Goal: Information Seeking & Learning: Learn about a topic

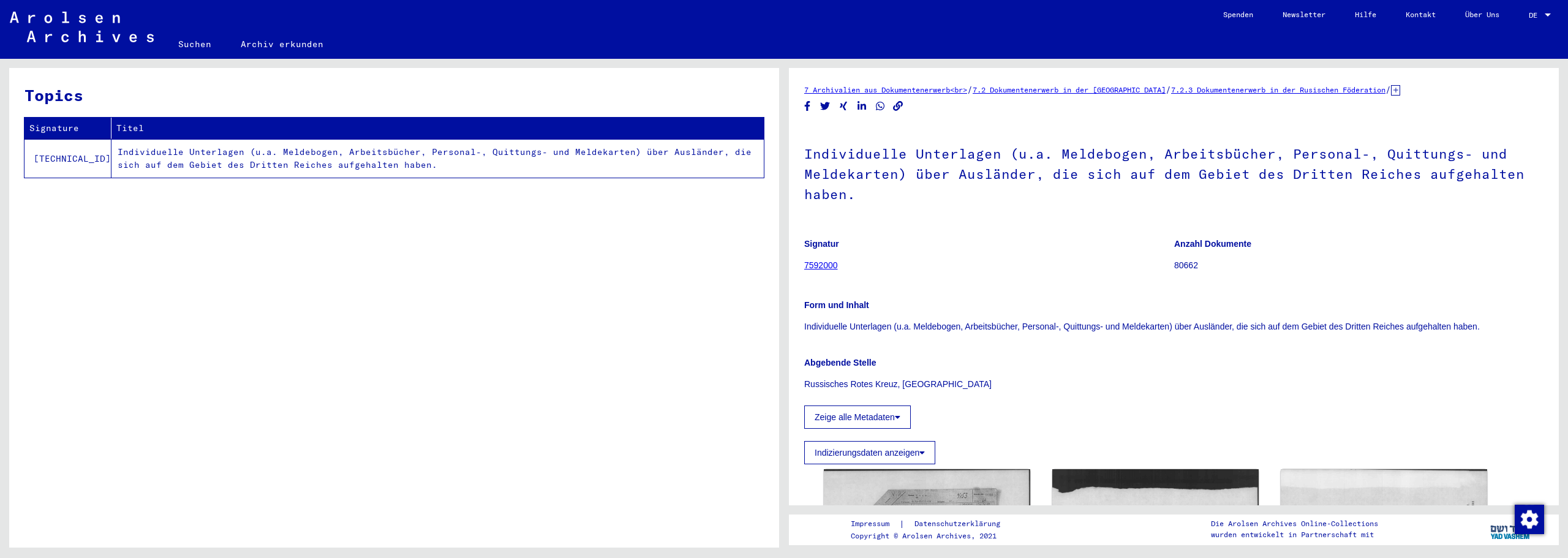
scroll to position [409, 0]
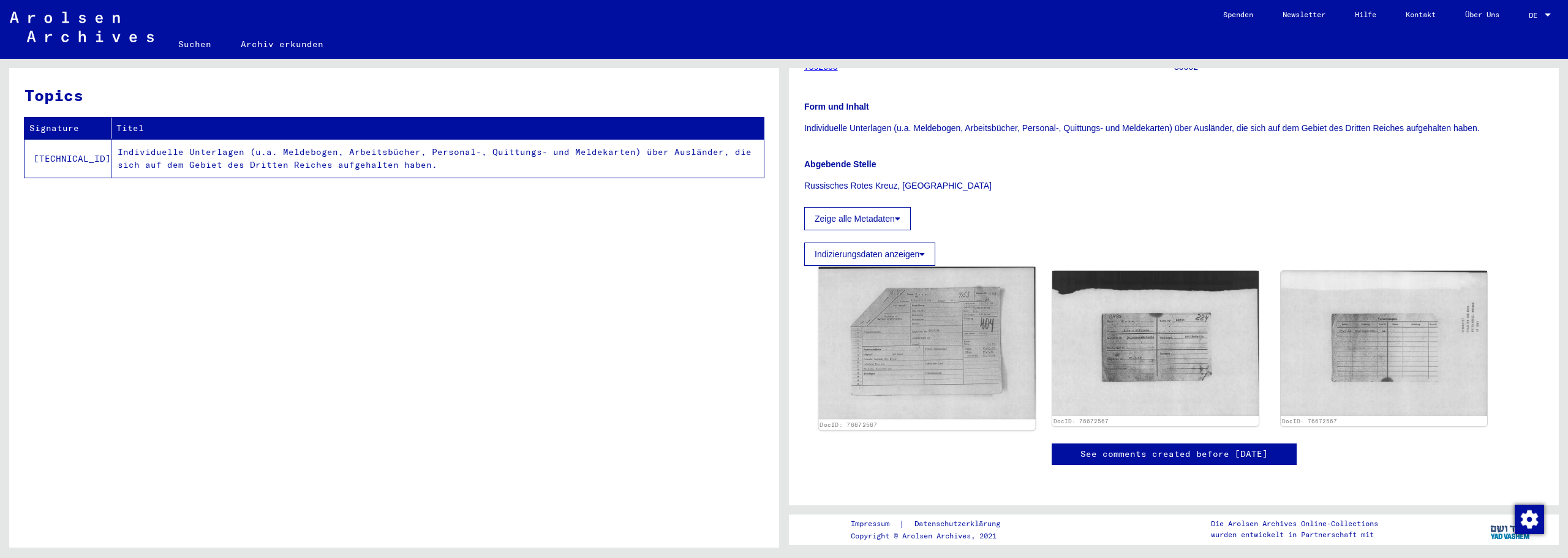
click at [913, 267] on img at bounding box center [928, 344] width 217 height 153
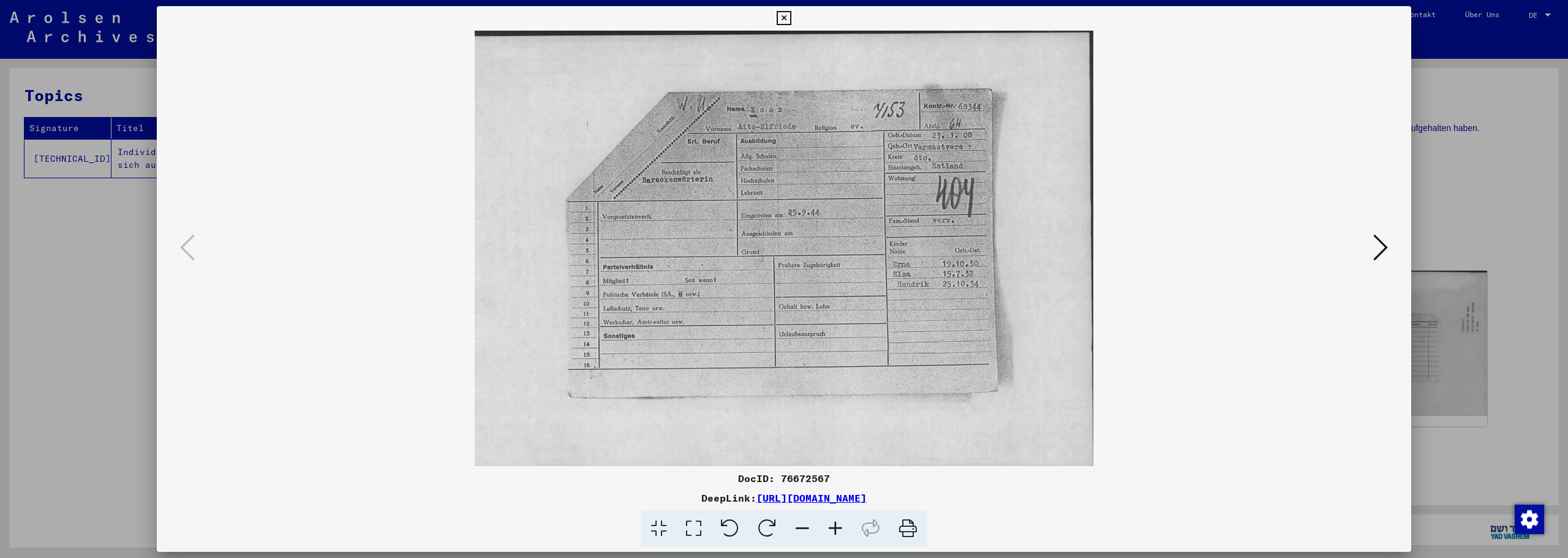
click at [836, 525] on icon at bounding box center [835, 529] width 33 height 38
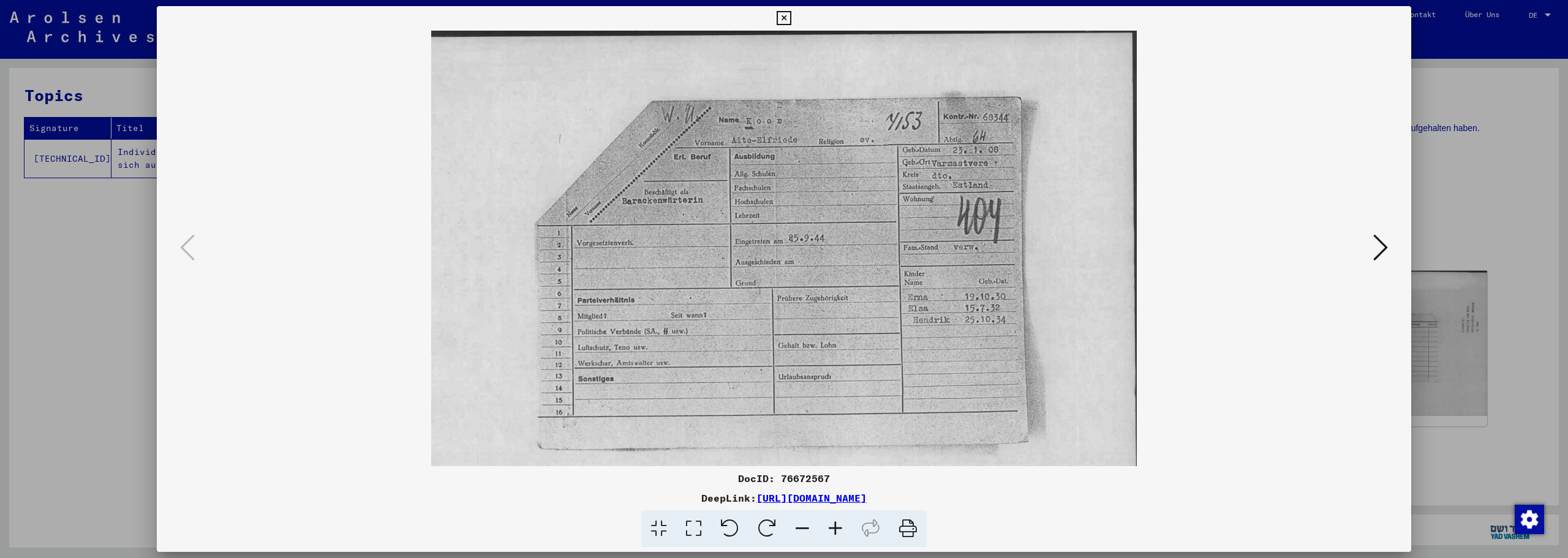
click at [836, 525] on icon at bounding box center [835, 529] width 33 height 38
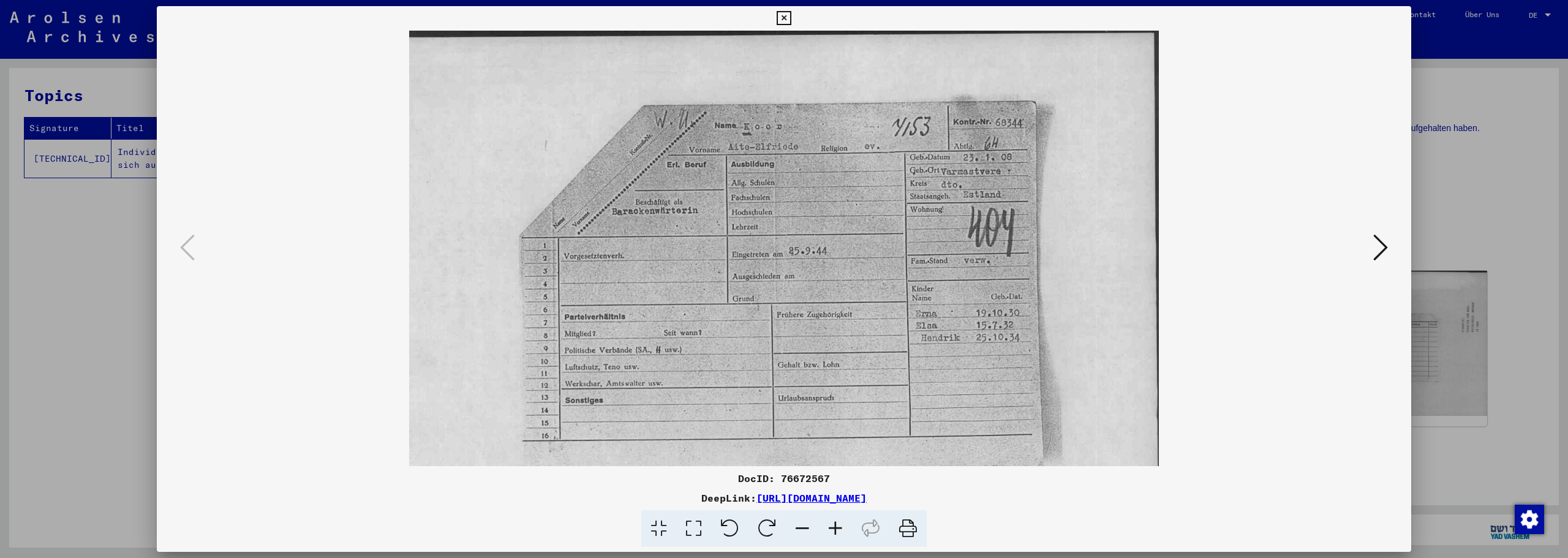
click at [836, 525] on icon at bounding box center [835, 529] width 33 height 38
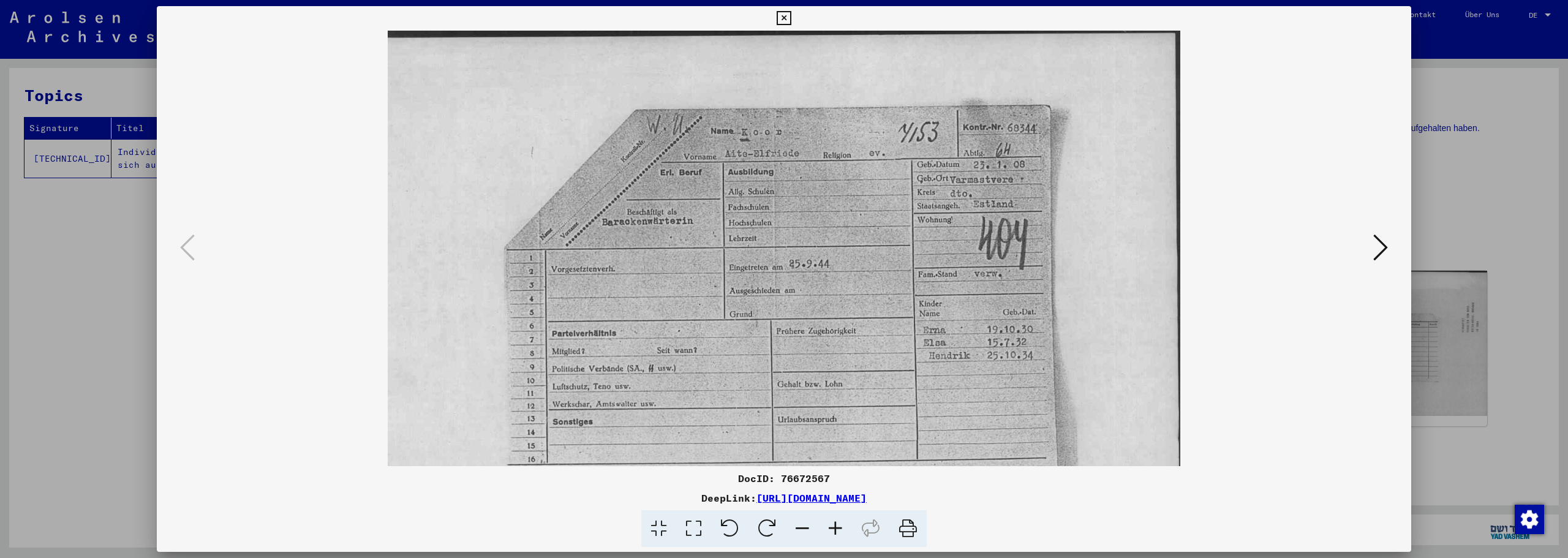
click at [836, 525] on icon at bounding box center [835, 529] width 33 height 38
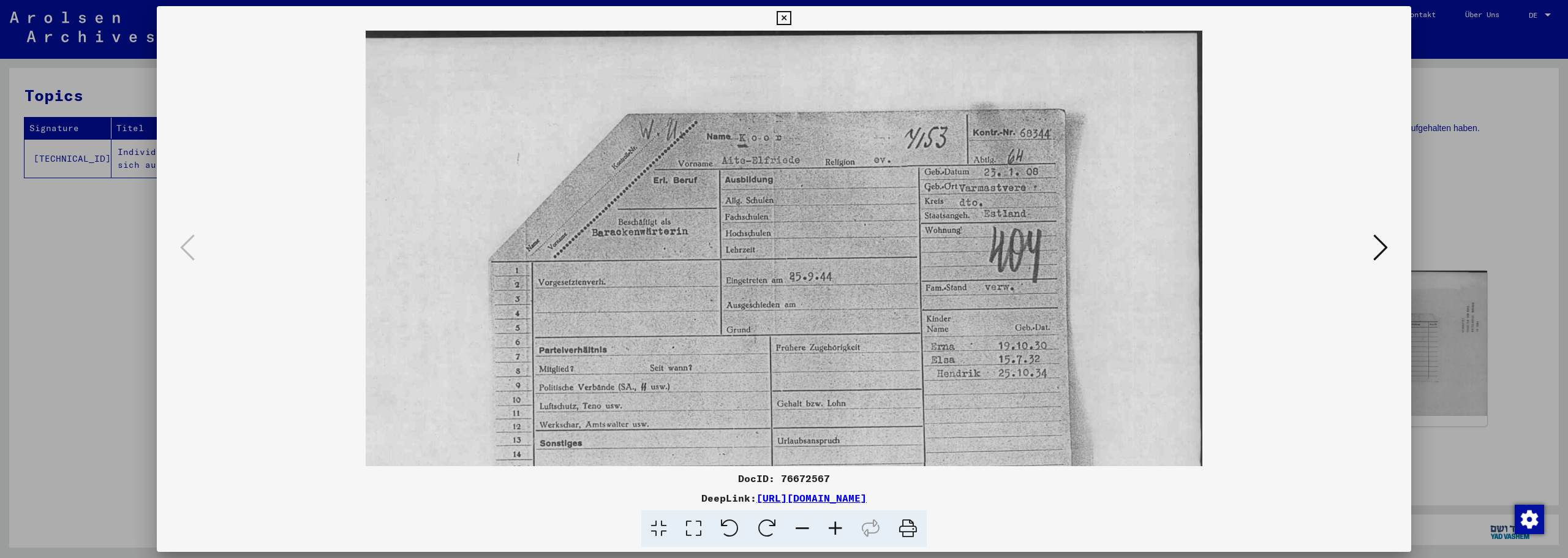
click at [836, 525] on icon at bounding box center [835, 529] width 33 height 38
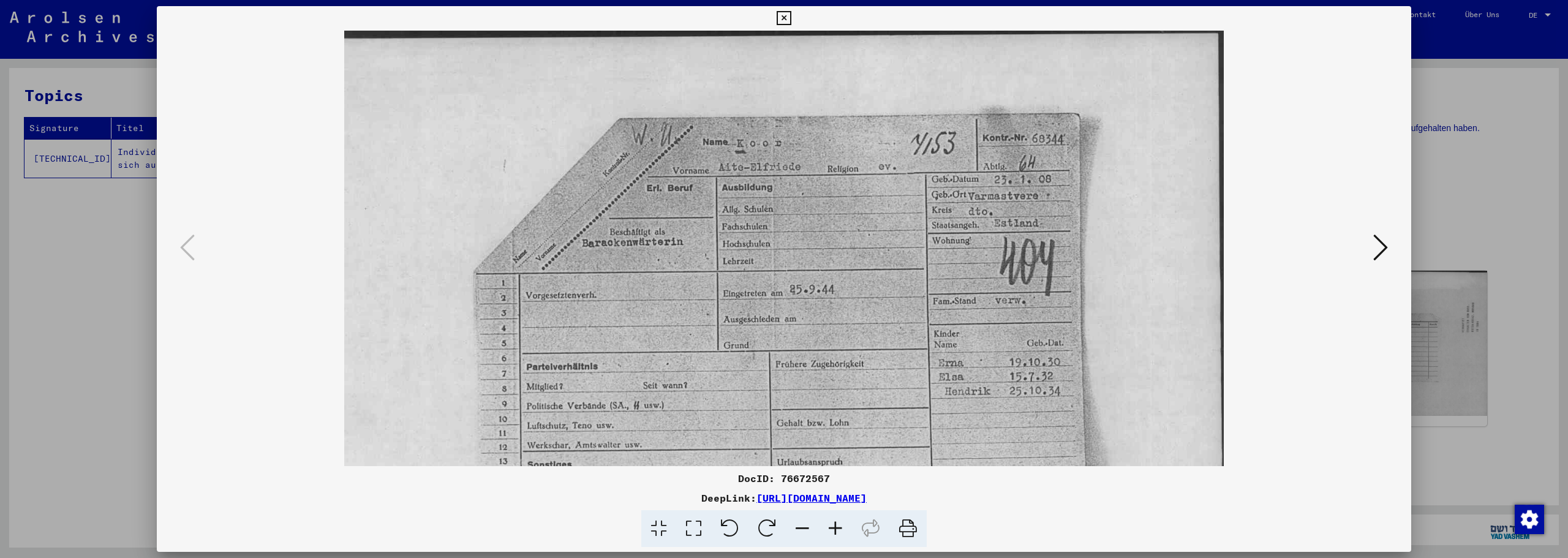
click at [836, 525] on icon at bounding box center [835, 529] width 33 height 38
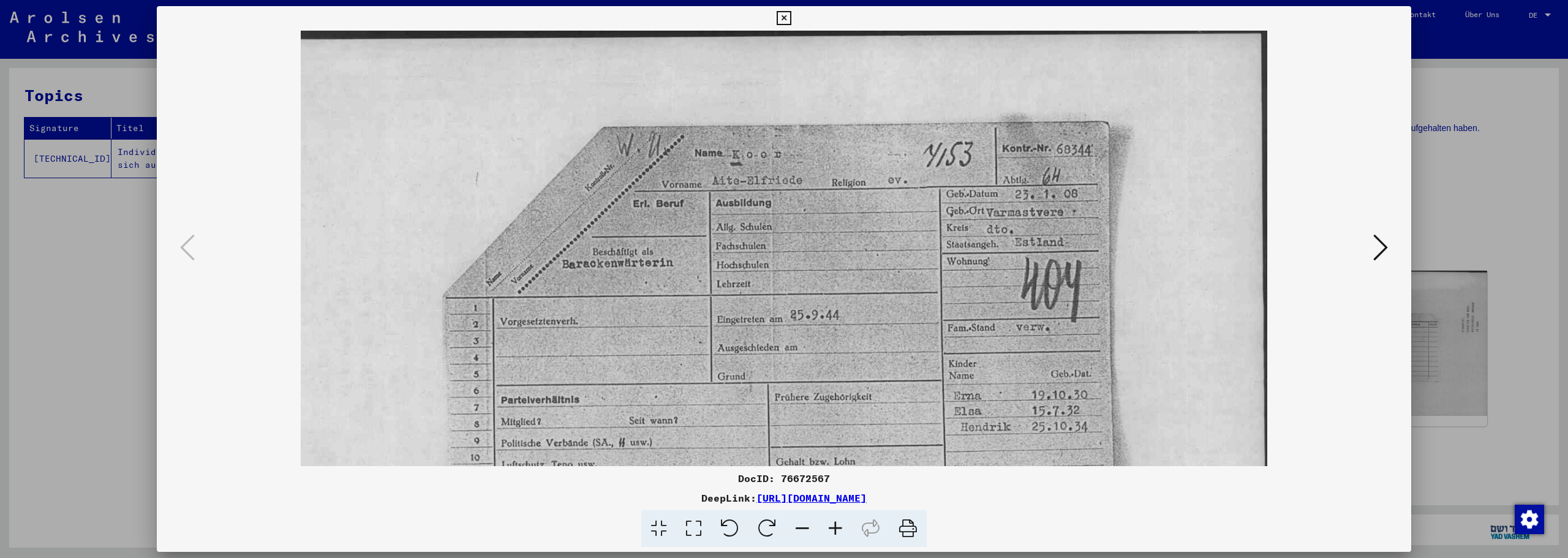
click at [836, 525] on icon at bounding box center [835, 529] width 33 height 38
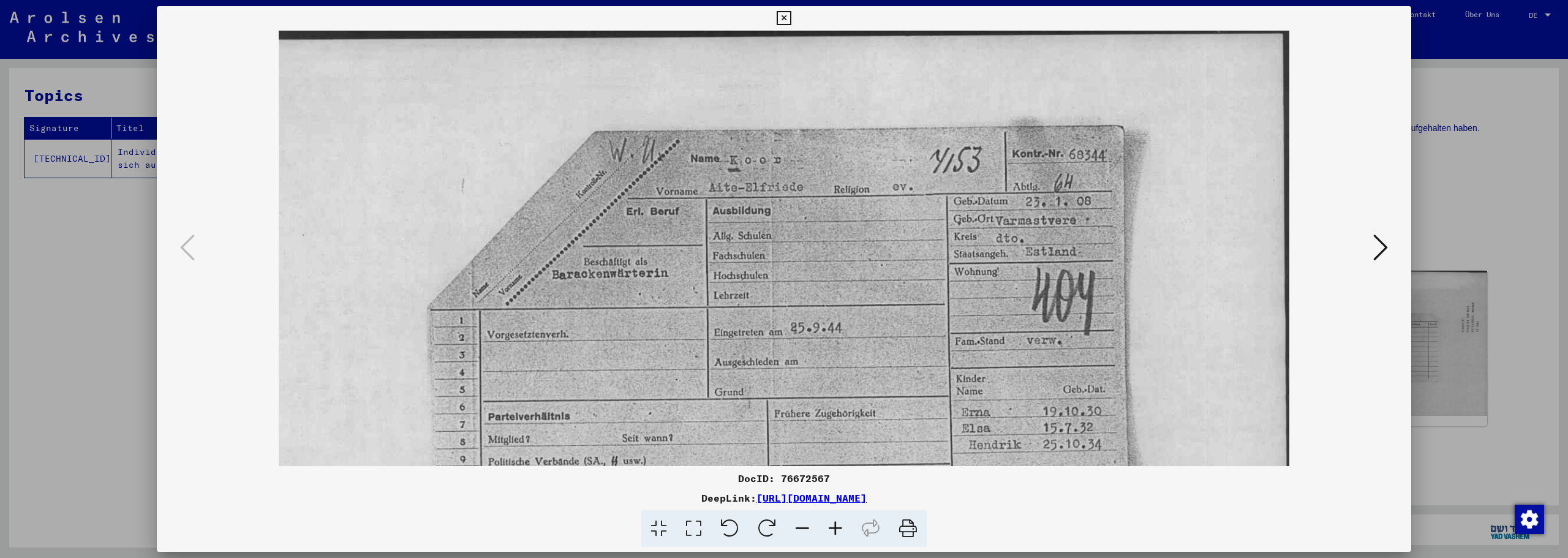
click at [836, 525] on icon at bounding box center [835, 529] width 33 height 38
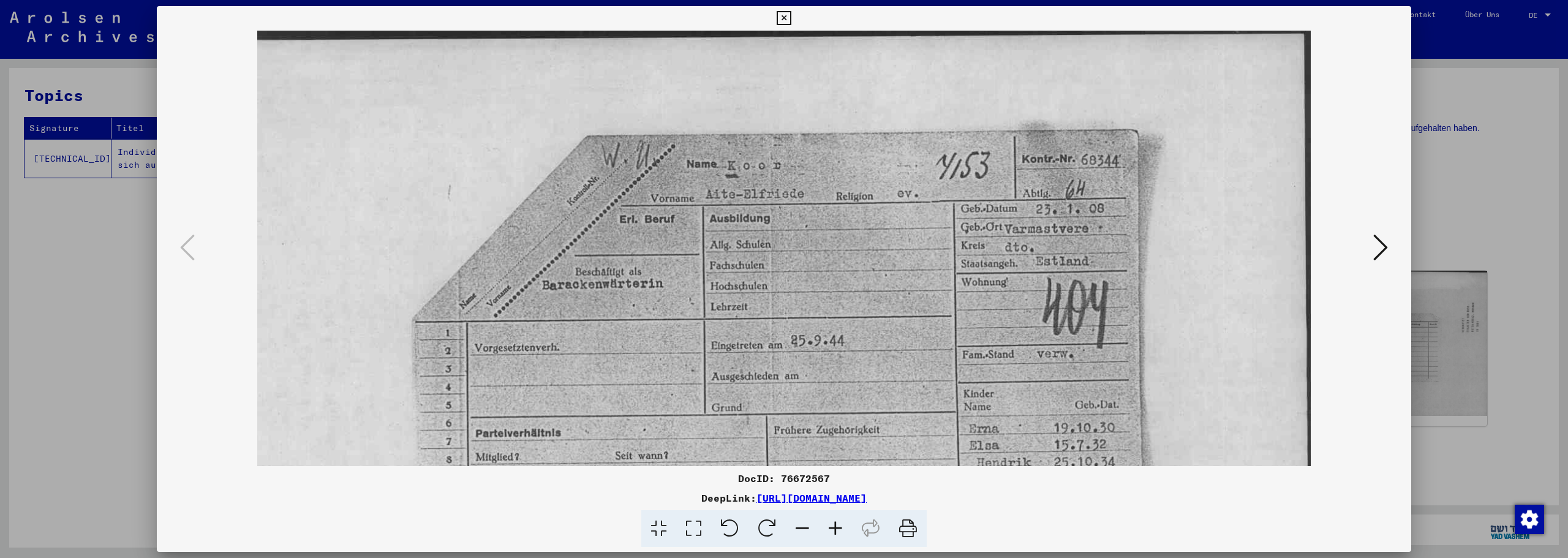
click at [836, 525] on icon at bounding box center [835, 529] width 33 height 38
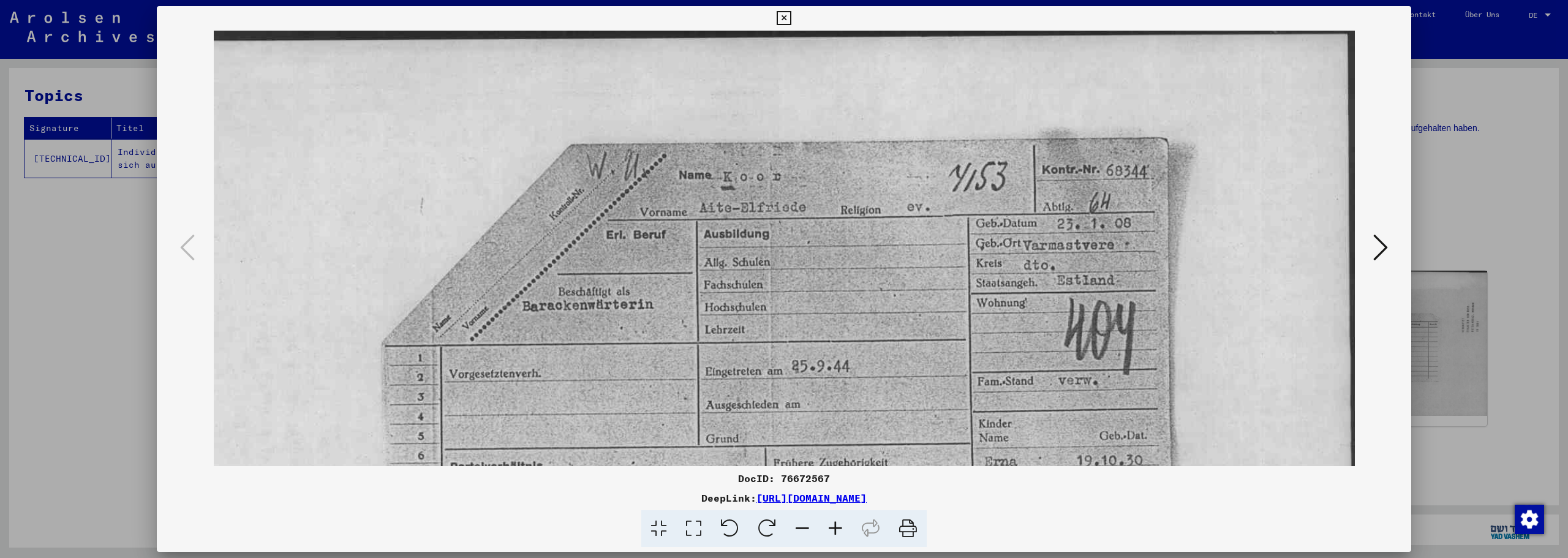
click at [836, 525] on icon at bounding box center [835, 529] width 33 height 38
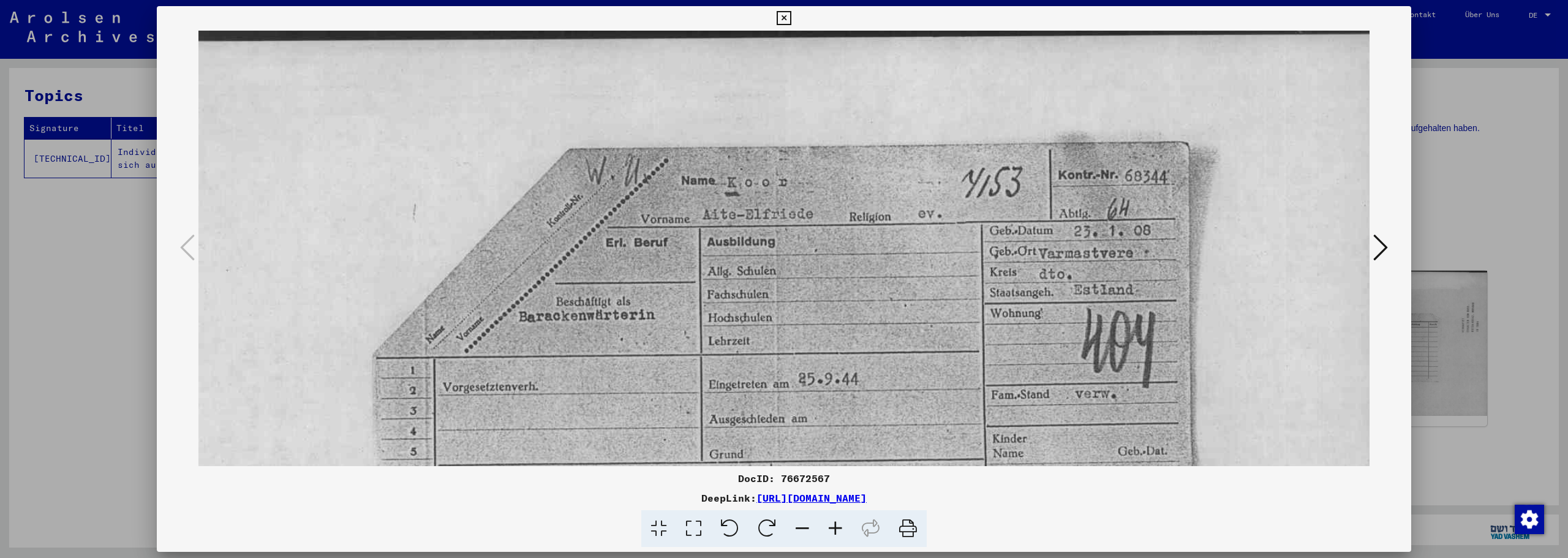
click at [836, 525] on icon at bounding box center [835, 529] width 33 height 38
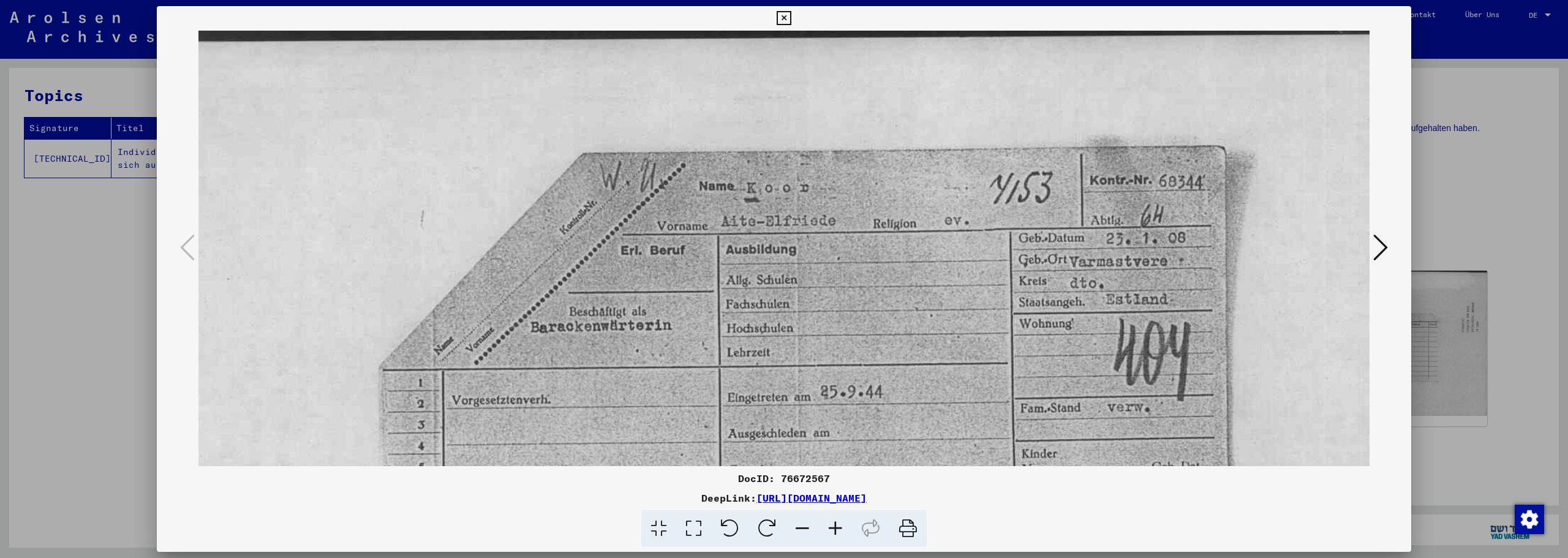
click at [836, 525] on icon at bounding box center [835, 529] width 33 height 38
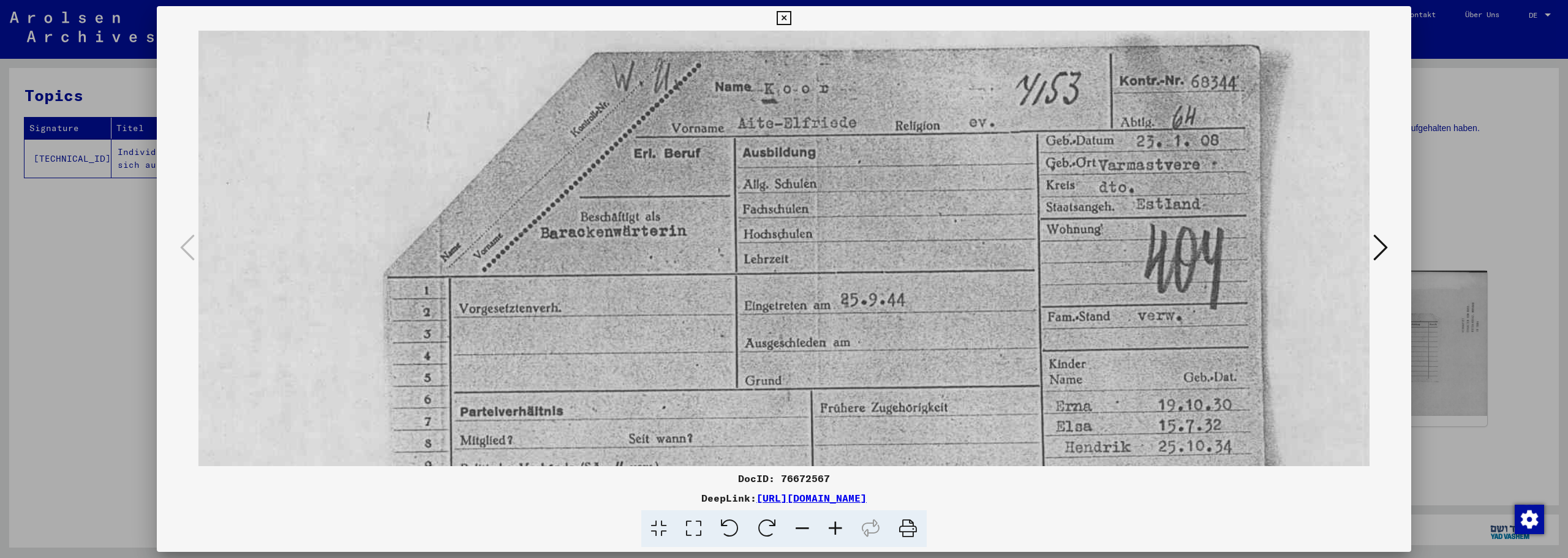
drag, startPoint x: 861, startPoint y: 336, endPoint x: 859, endPoint y: 254, distance: 82.0
click at [859, 254] on img at bounding box center [832, 373] width 1272 height 895
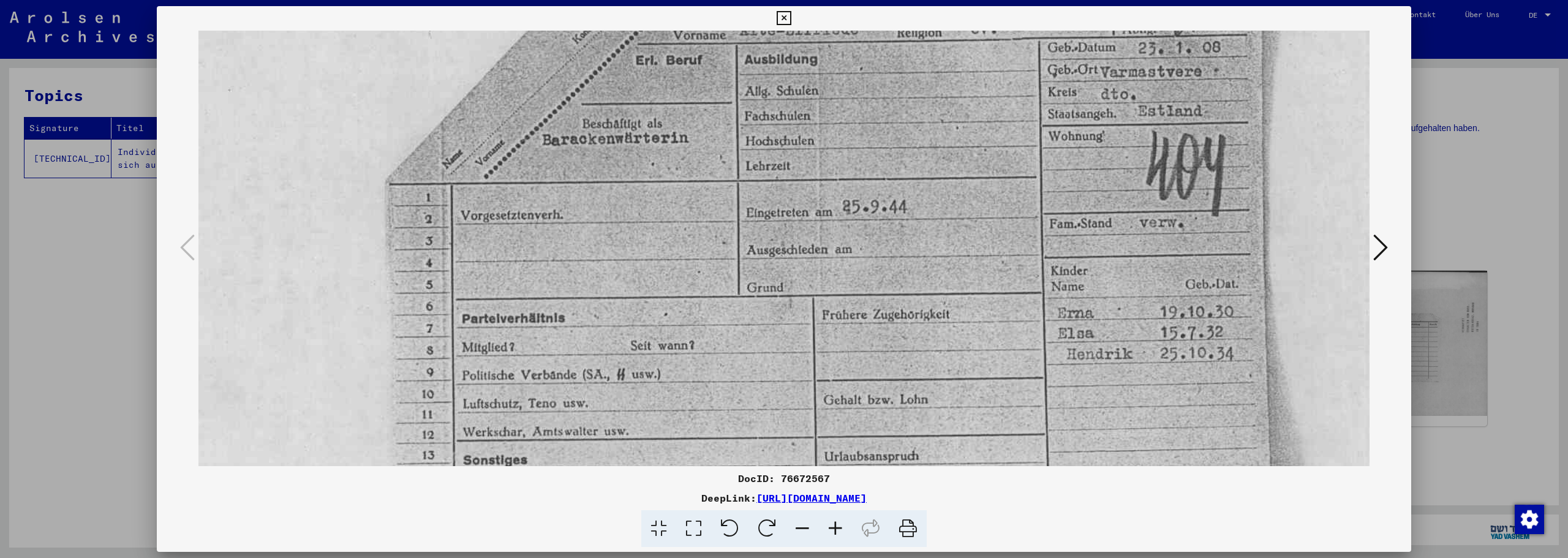
drag, startPoint x: 884, startPoint y: 338, endPoint x: 886, endPoint y: 243, distance: 95.0
click at [886, 243] on img at bounding box center [834, 281] width 1272 height 895
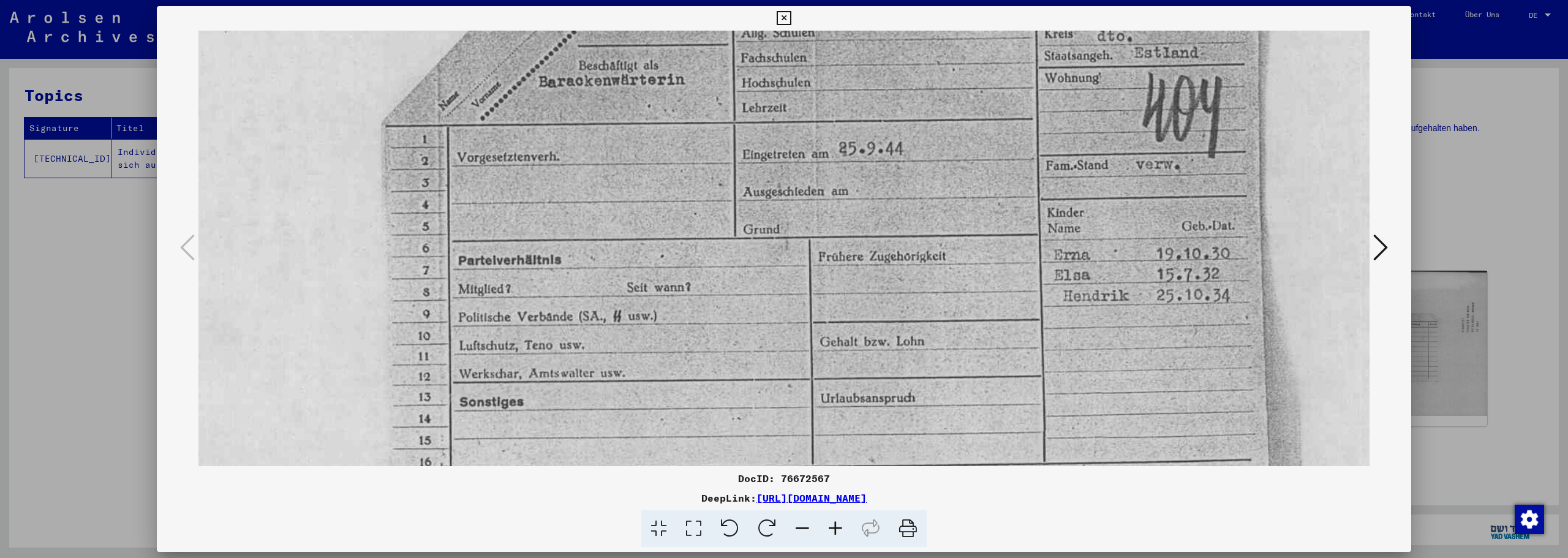
scroll to position [258, 4]
drag, startPoint x: 886, startPoint y: 316, endPoint x: 882, endPoint y: 257, distance: 59.1
click at [882, 257] on img at bounding box center [831, 220] width 1272 height 895
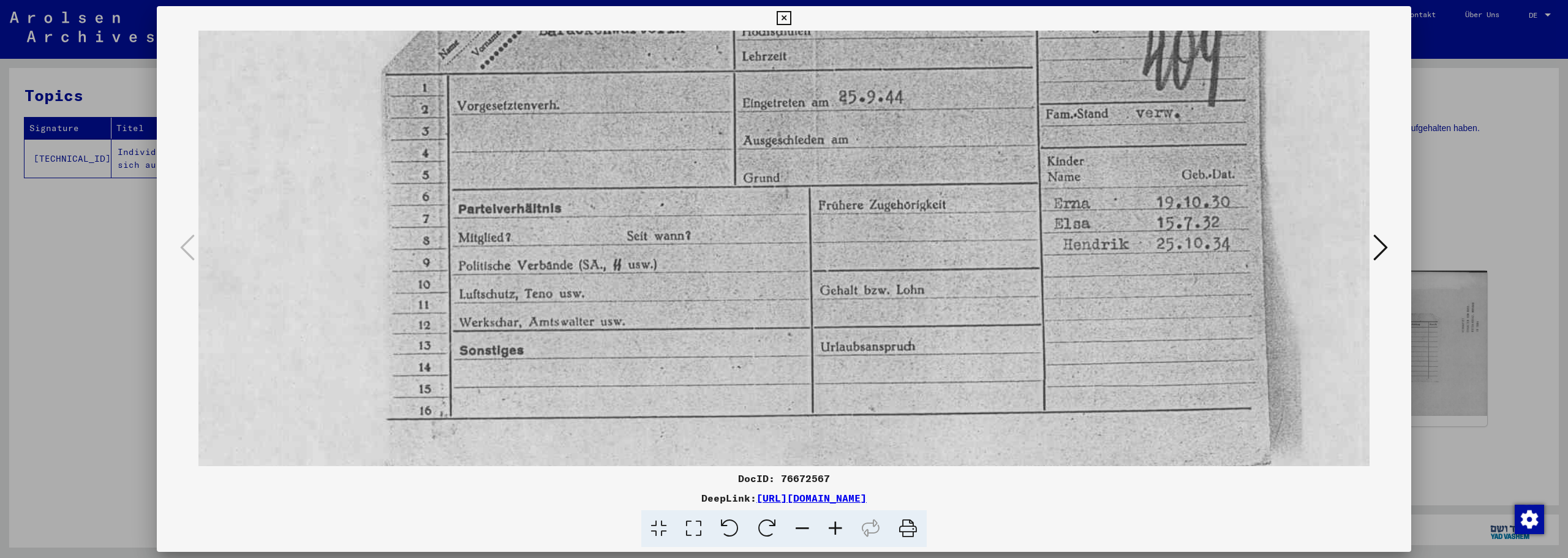
scroll to position [310, 4]
drag, startPoint x: 874, startPoint y: 289, endPoint x: 873, endPoint y: 243, distance: 46.0
click at [873, 243] on img at bounding box center [830, 168] width 1272 height 895
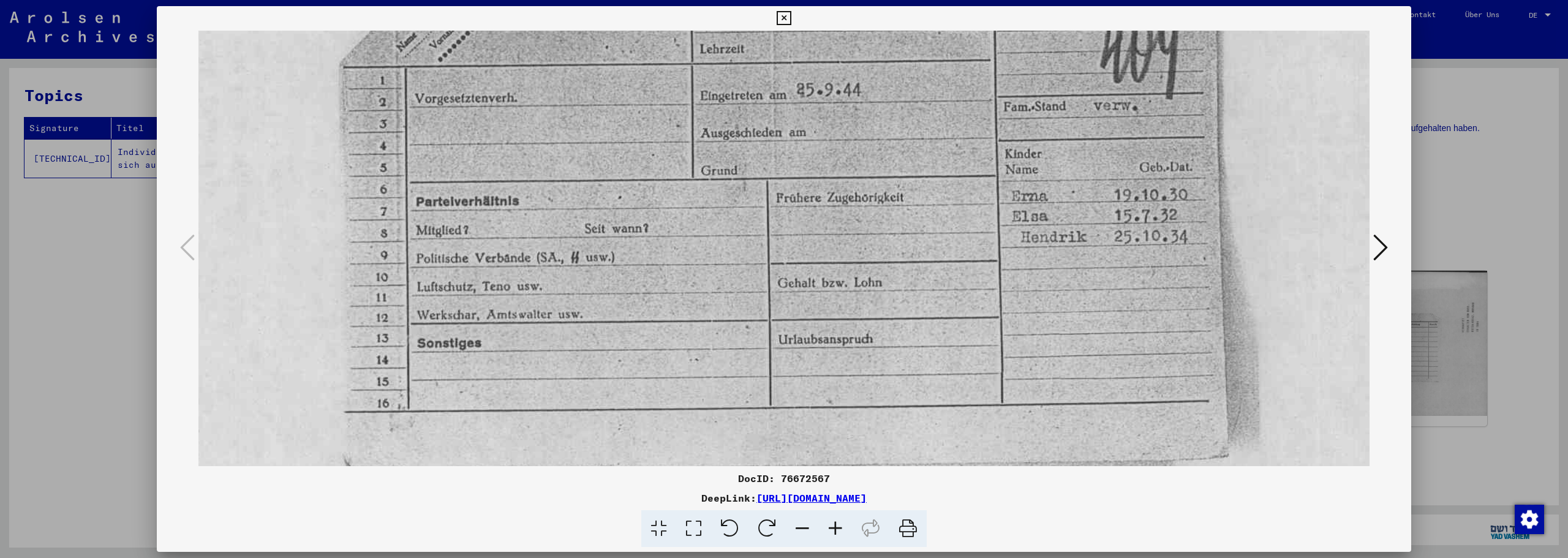
scroll to position [314, 55]
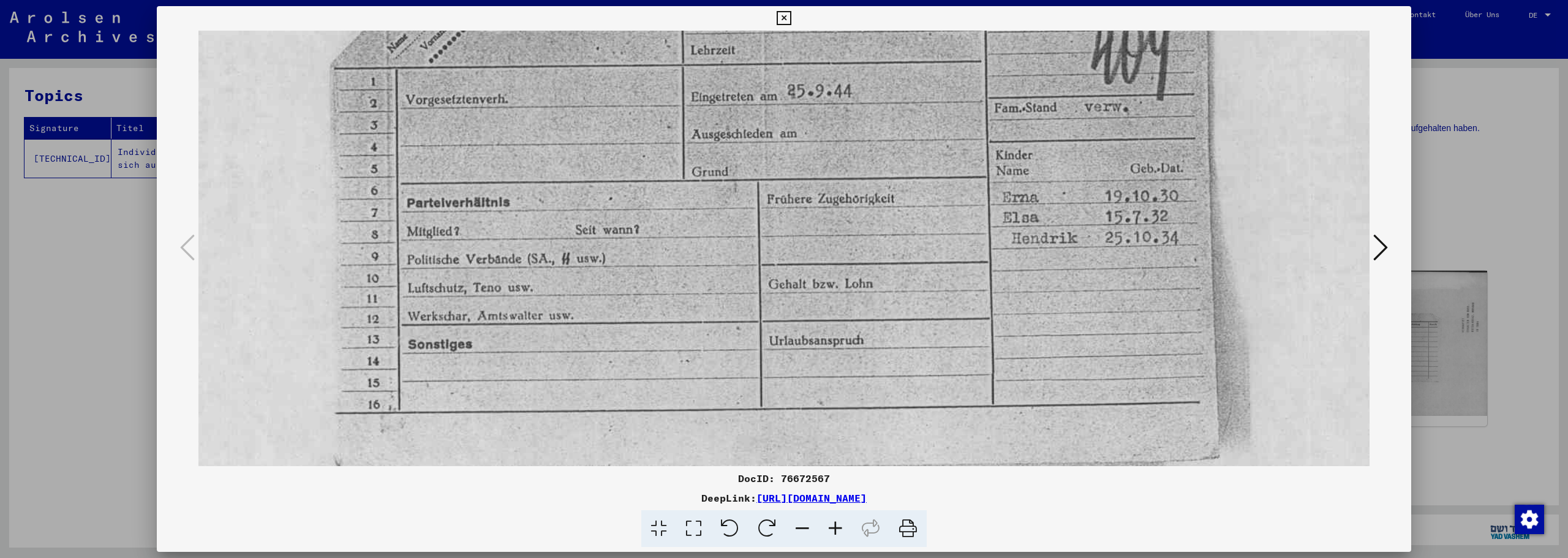
drag, startPoint x: 892, startPoint y: 299, endPoint x: 841, endPoint y: 295, distance: 51.2
click at [841, 295] on img at bounding box center [780, 164] width 1272 height 895
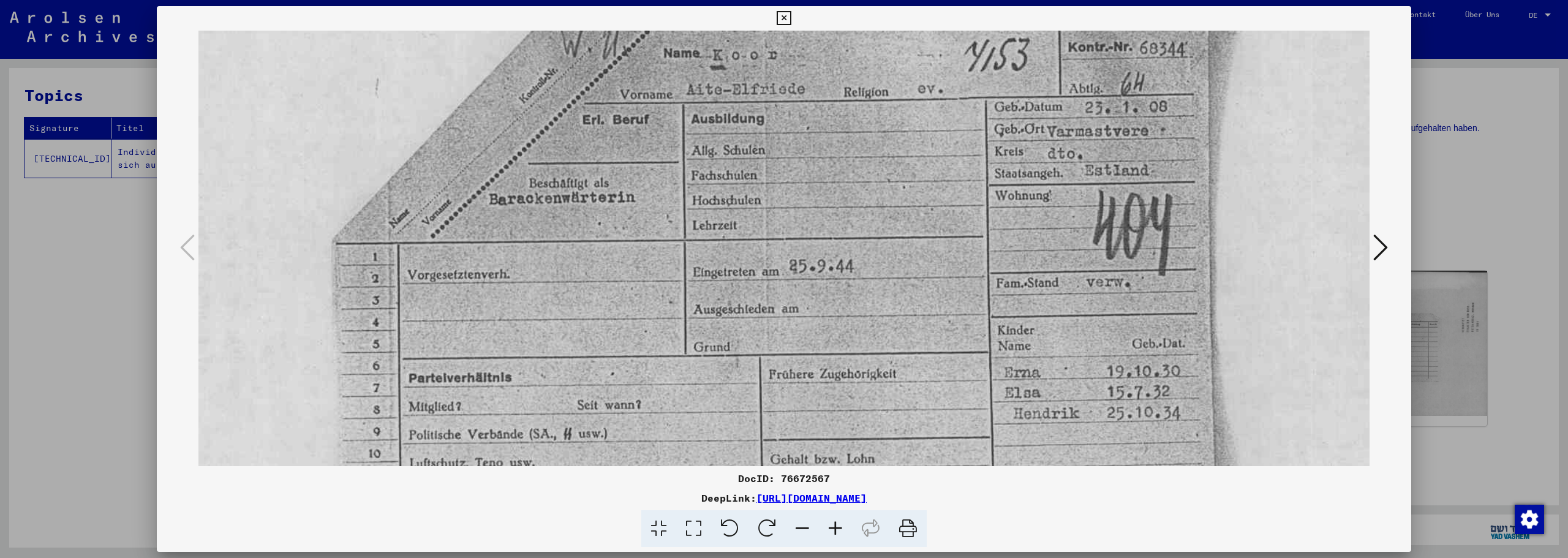
scroll to position [136, 53]
drag, startPoint x: 855, startPoint y: 268, endPoint x: 857, endPoint y: 406, distance: 138.0
click at [857, 406] on img at bounding box center [781, 342] width 1272 height 895
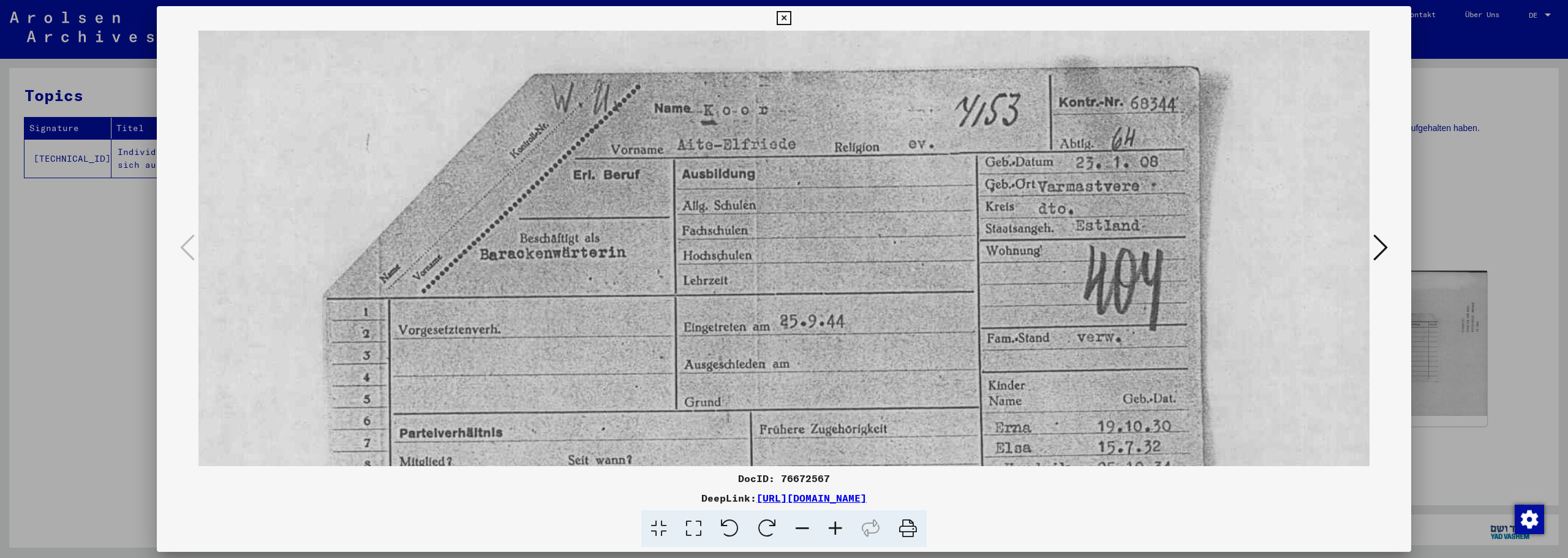
scroll to position [80, 65]
drag, startPoint x: 882, startPoint y: 216, endPoint x: 875, endPoint y: 260, distance: 44.6
click at [875, 260] on img at bounding box center [771, 398] width 1272 height 895
click at [1379, 242] on icon at bounding box center [1381, 248] width 14 height 30
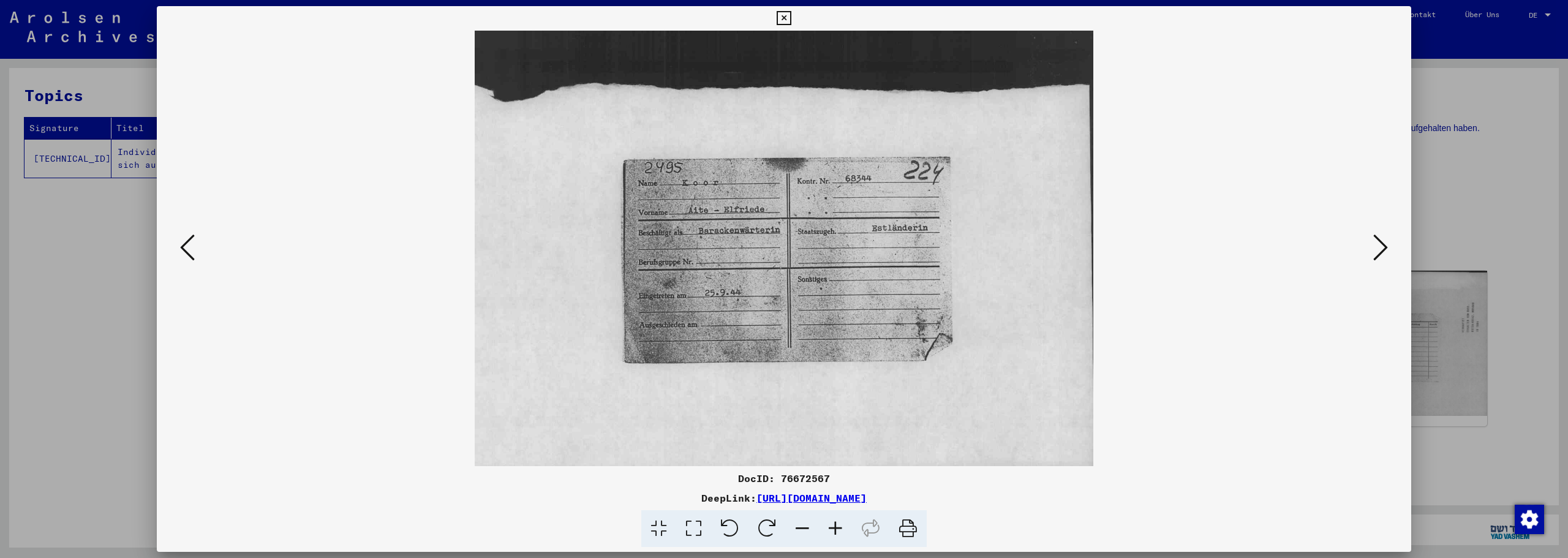
click at [1379, 242] on icon at bounding box center [1381, 248] width 14 height 30
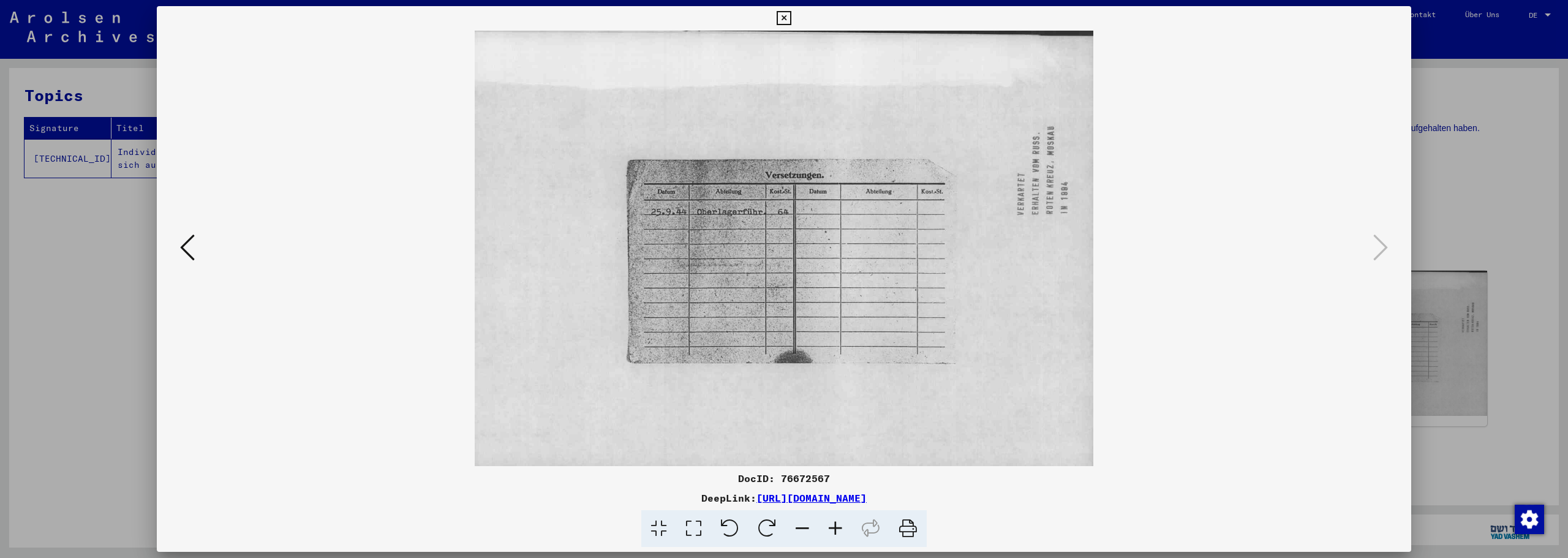
click at [786, 19] on icon at bounding box center [784, 18] width 14 height 14
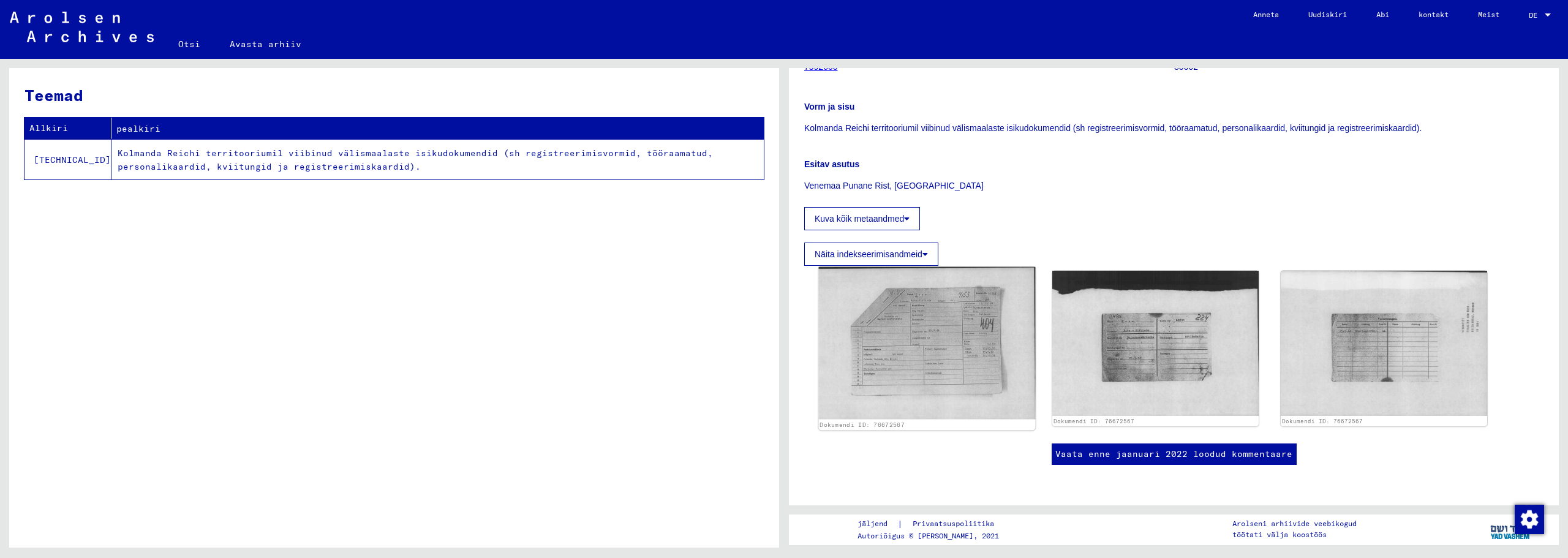
scroll to position [422, 0]
